Goal: Find contact information: Find contact information

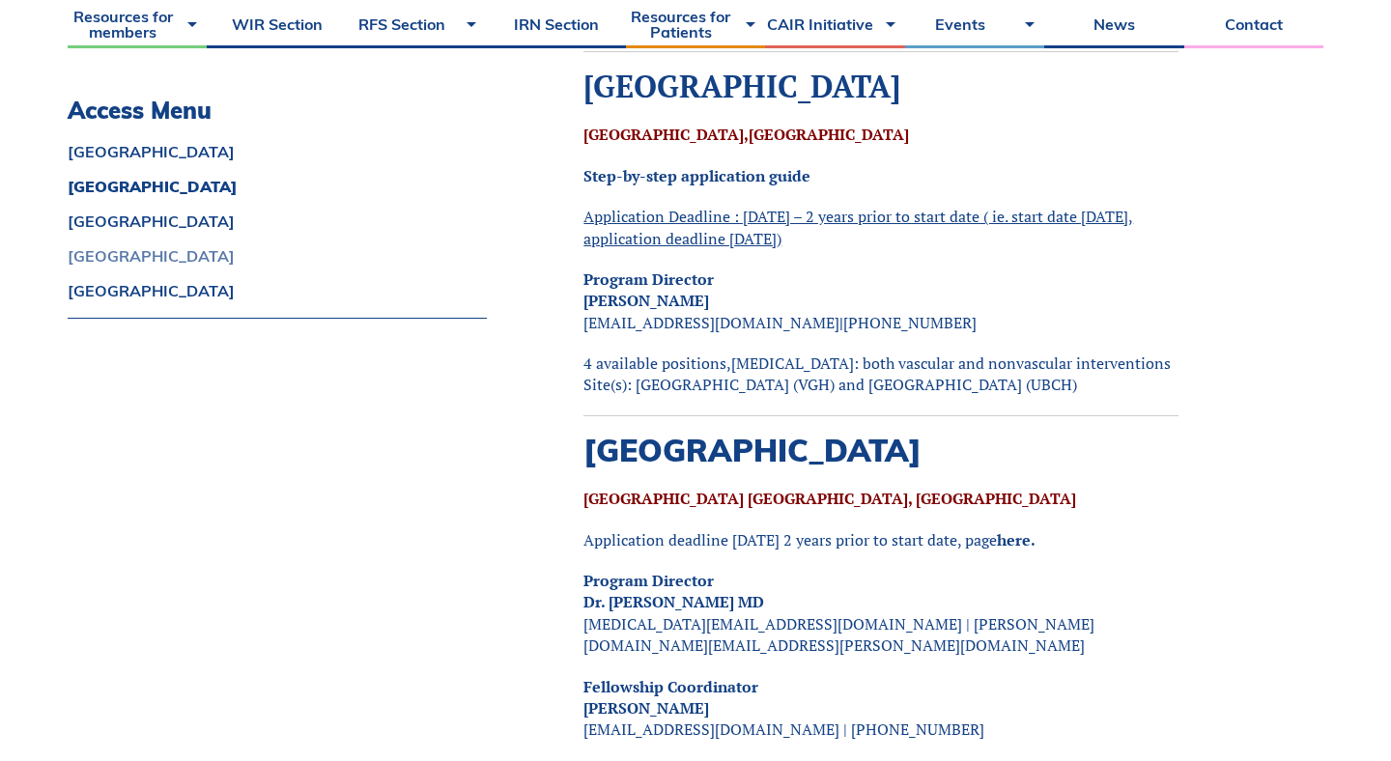
scroll to position [1355, 0]
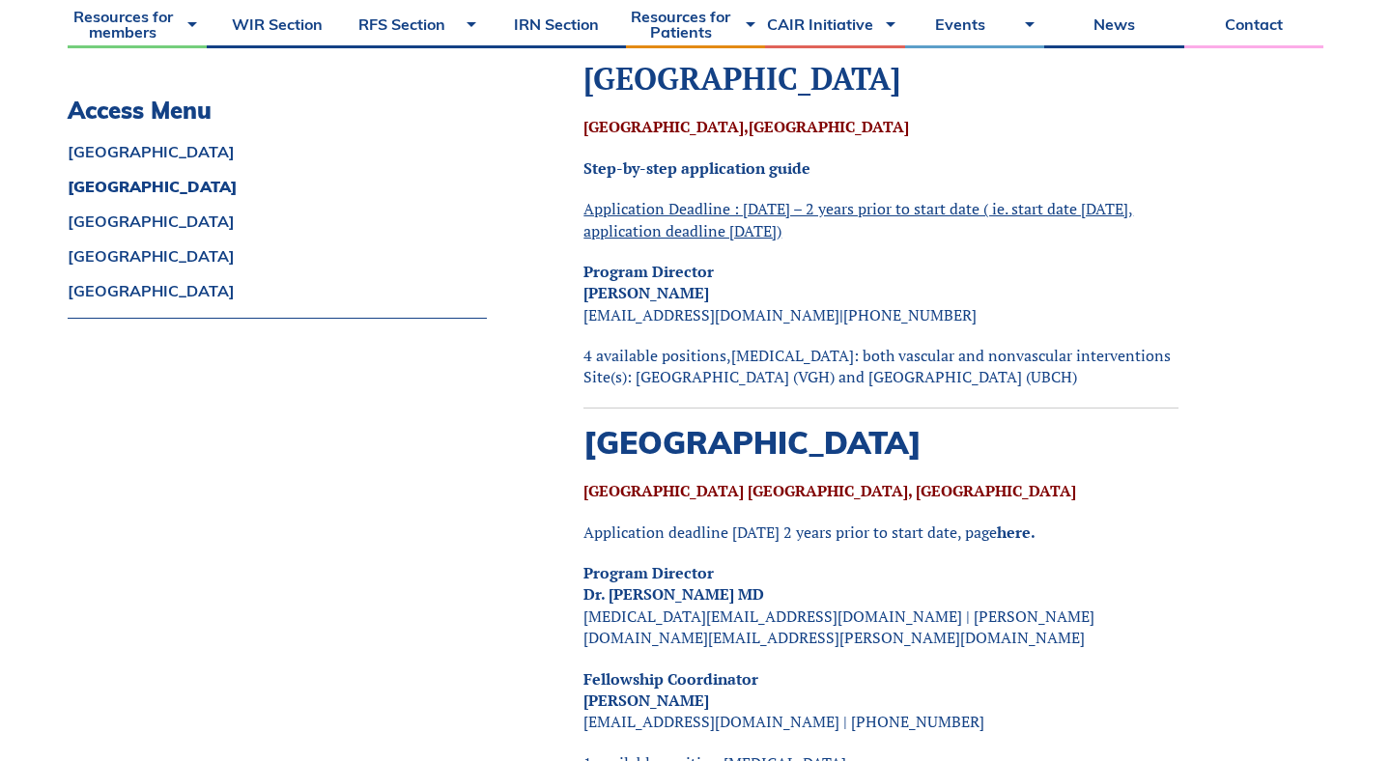
drag, startPoint x: 586, startPoint y: 294, endPoint x: 791, endPoint y: 294, distance: 205.8
click at [791, 294] on p "Program Director [PERSON_NAME] [EMAIL_ADDRESS][DOMAIN_NAME] | [PHONE_NUMBER]" at bounding box center [881, 293] width 595 height 65
copy b "[PERSON_NAME]"
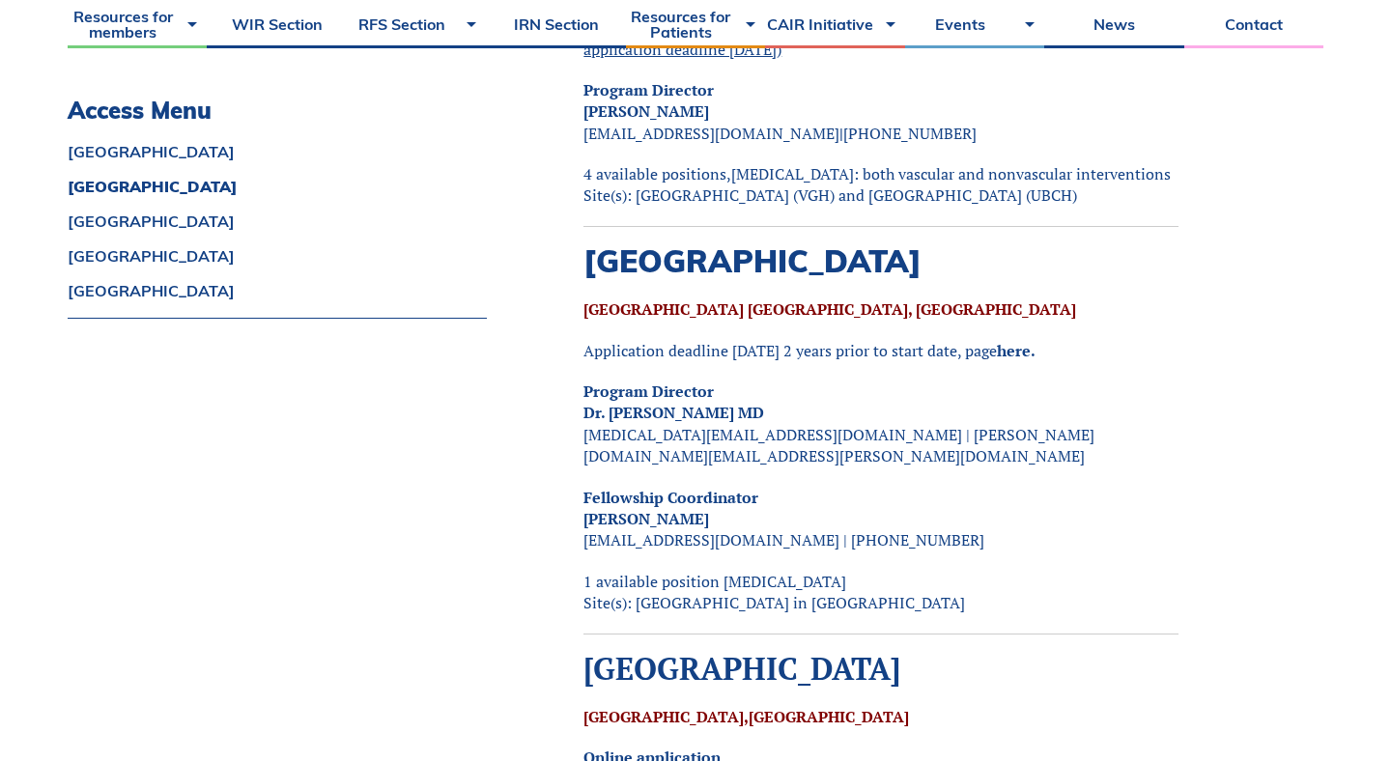
scroll to position [1603, 0]
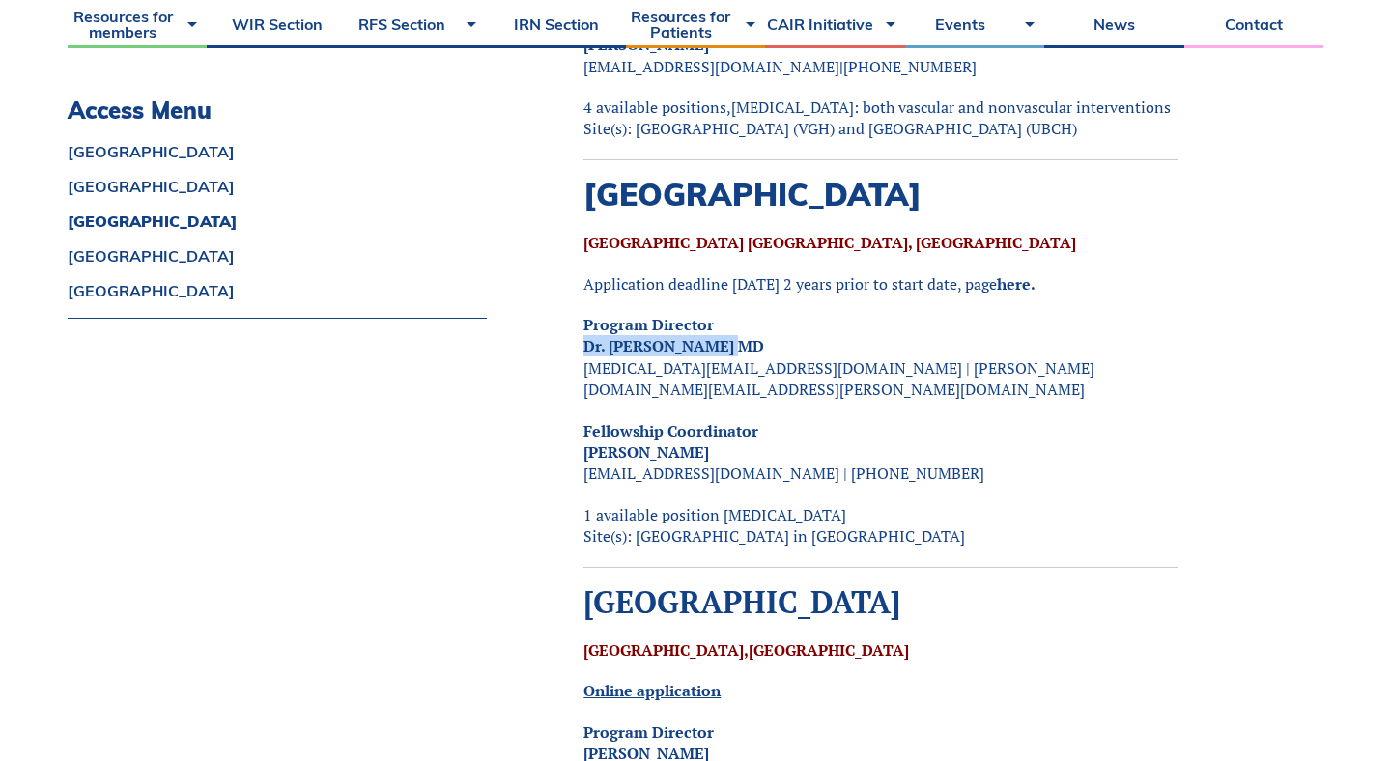
drag, startPoint x: 736, startPoint y: 363, endPoint x: 582, endPoint y: 363, distance: 154.6
copy strong "Dr. [PERSON_NAME] MD"
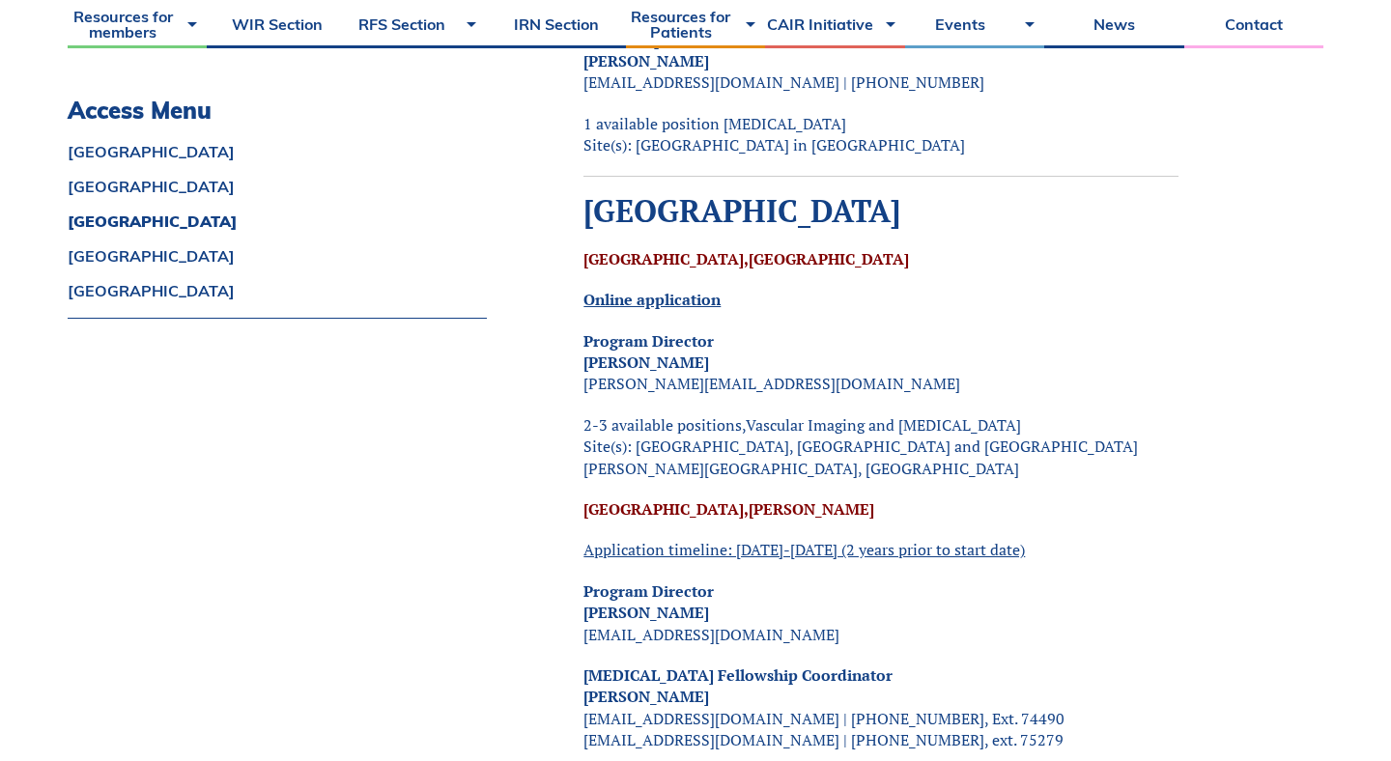
scroll to position [2012, 0]
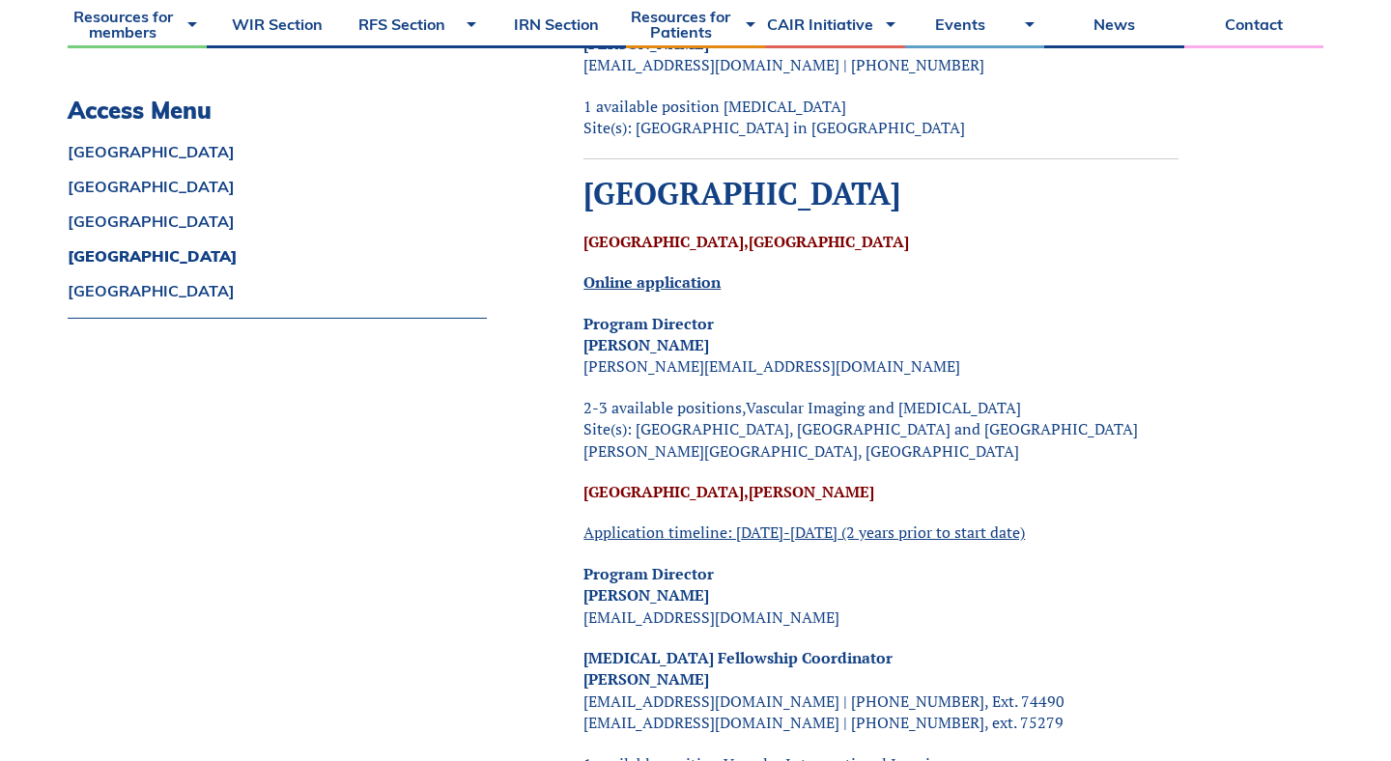
drag, startPoint x: 711, startPoint y: 592, endPoint x: 564, endPoint y: 593, distance: 146.9
copy strong "[PERSON_NAME]"
